Goal: Use online tool/utility

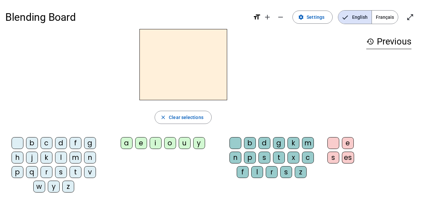
click at [61, 141] on div "d" at bounding box center [61, 143] width 12 height 12
click at [181, 145] on div "u" at bounding box center [185, 143] width 12 height 12
click at [74, 174] on div "t" at bounding box center [76, 172] width 12 height 12
click at [125, 145] on div "a" at bounding box center [127, 143] width 12 height 12
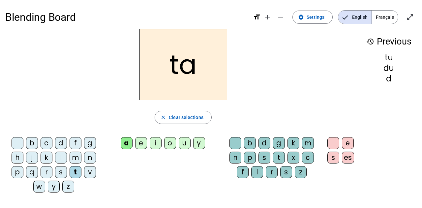
click at [141, 146] on div "e" at bounding box center [141, 143] width 12 height 12
click at [63, 143] on div "d" at bounding box center [61, 143] width 12 height 12
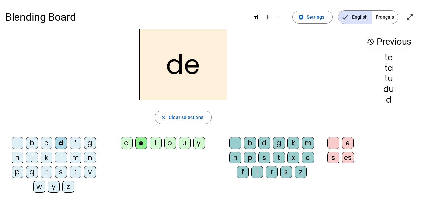
click at [26, 158] on div "j" at bounding box center [32, 158] width 12 height 12
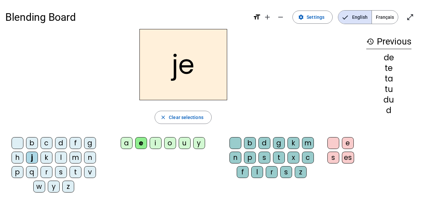
click at [78, 155] on div "m" at bounding box center [76, 158] width 12 height 12
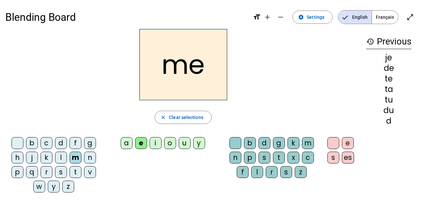
click at [125, 141] on div "a" at bounding box center [127, 143] width 12 height 12
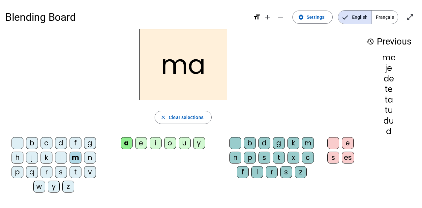
click at [256, 175] on div "l" at bounding box center [257, 172] width 12 height 12
